Goal: Task Accomplishment & Management: Manage account settings

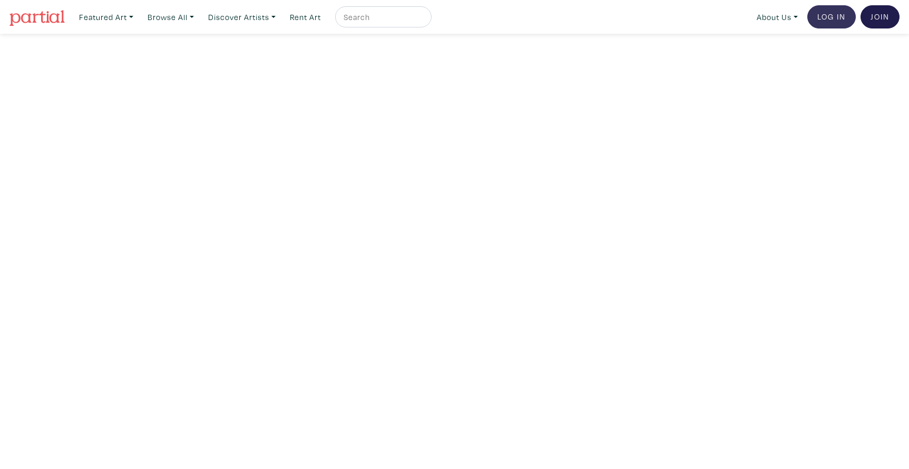
click at [835, 15] on link "Log In" at bounding box center [832, 16] width 49 height 23
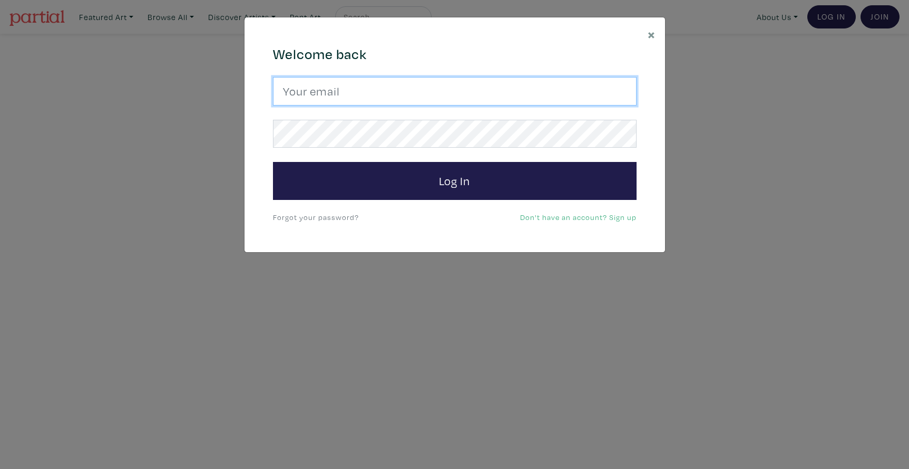
type input "lorettecluzajic@gmail.com"
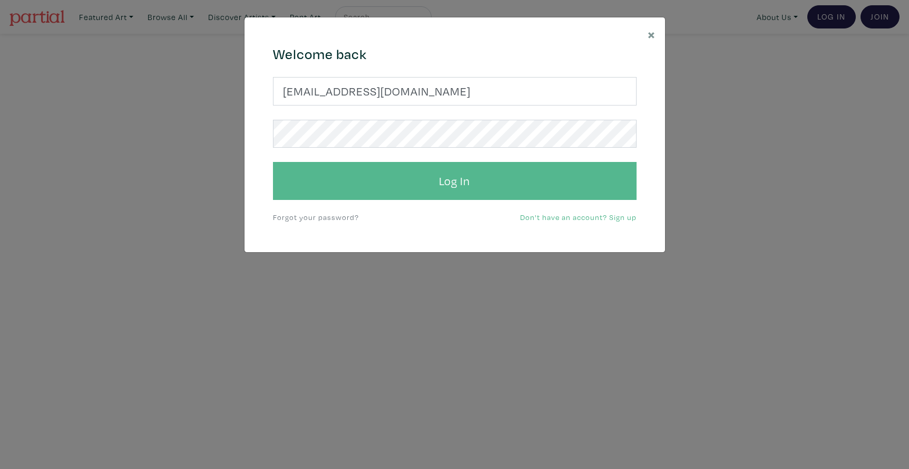
click at [415, 178] on button "Log In" at bounding box center [455, 181] width 364 height 38
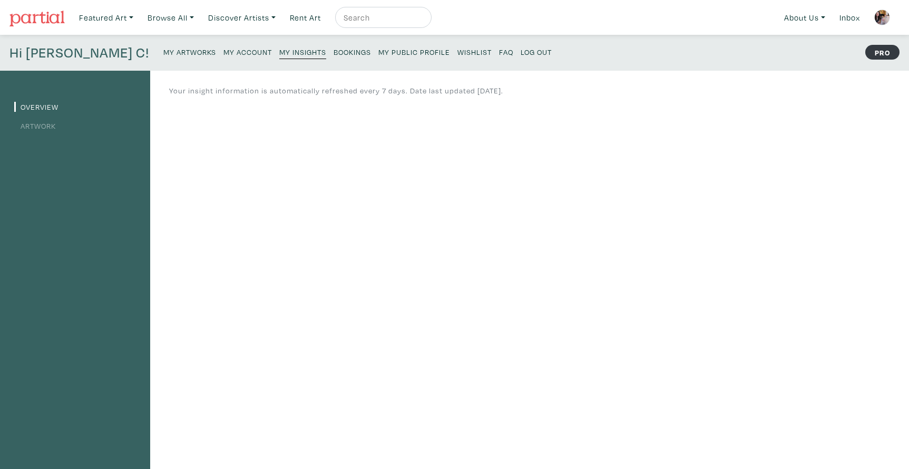
click at [163, 52] on small "My Artworks" at bounding box center [189, 52] width 53 height 10
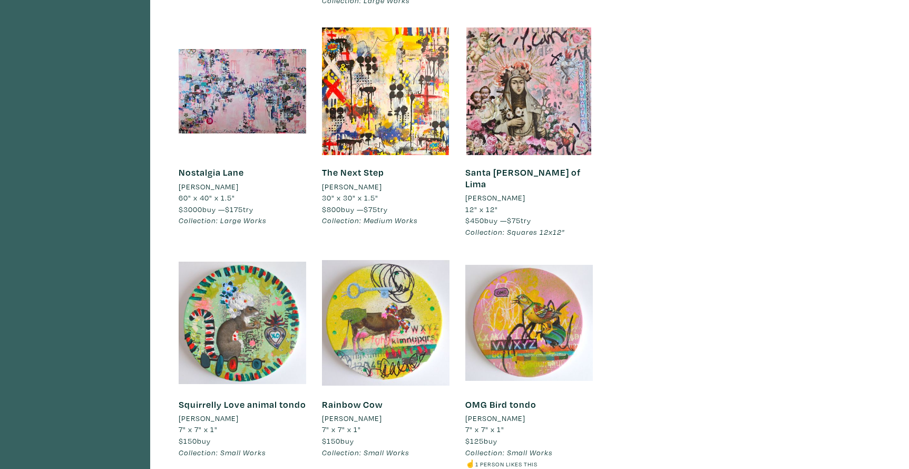
scroll to position [3257, 0]
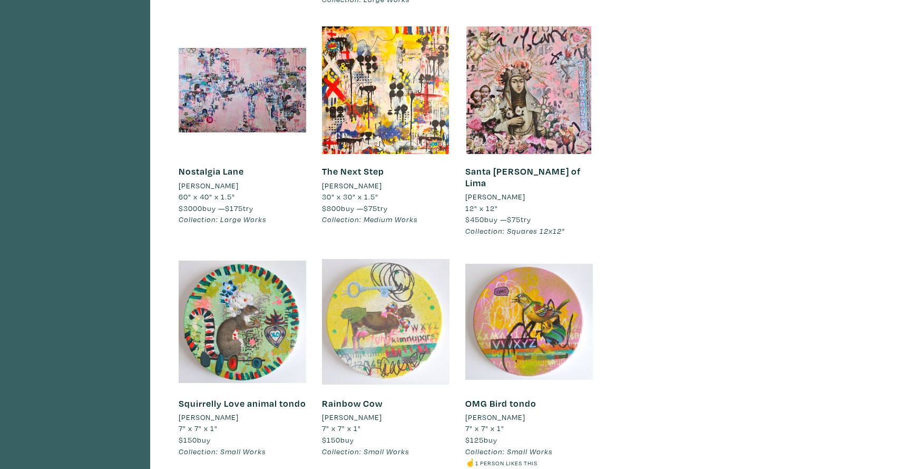
click at [392, 272] on div at bounding box center [386, 322] width 128 height 128
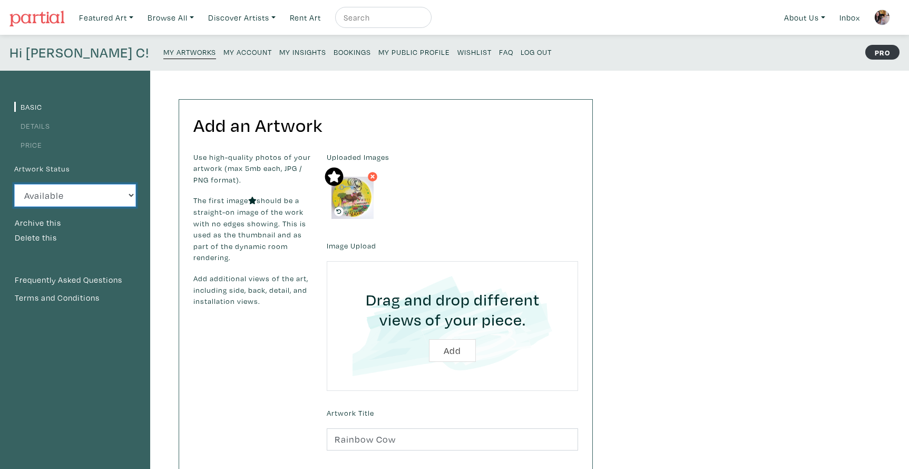
select select "3"
click at [163, 52] on small "My Artworks" at bounding box center [189, 52] width 53 height 10
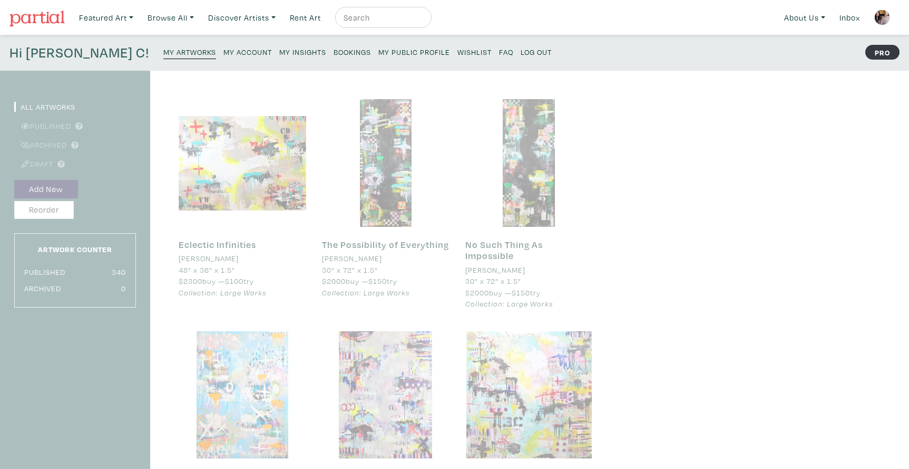
scroll to position [3257, 0]
